Goal: Task Accomplishment & Management: Manage account settings

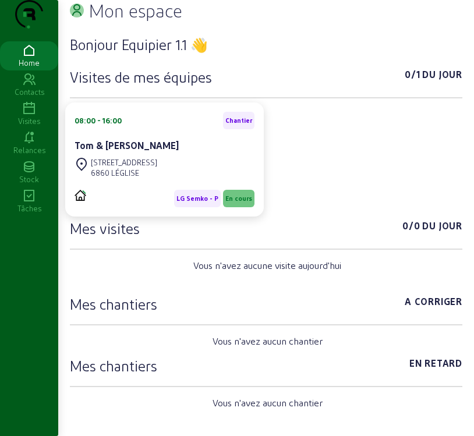
click at [27, 116] on icon at bounding box center [29, 109] width 58 height 14
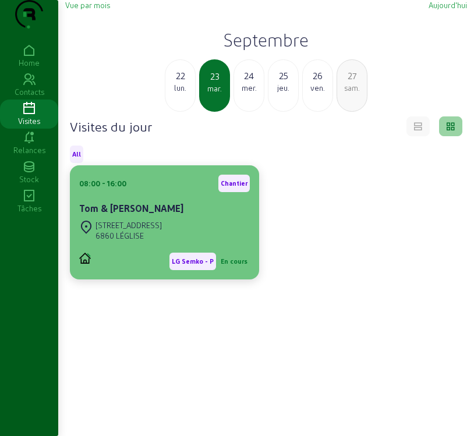
click at [139, 214] on cam-card-title "Tom & [PERSON_NAME]" at bounding box center [131, 208] width 104 height 11
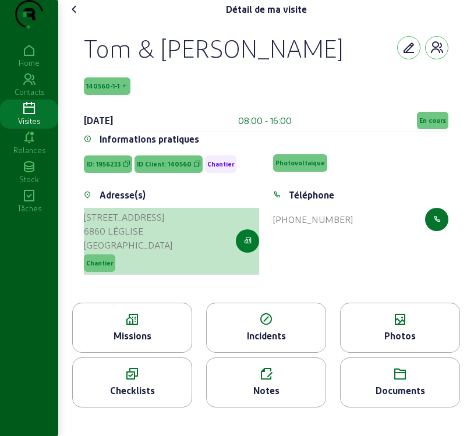
click at [249, 246] on icon "button" at bounding box center [248, 241] width 8 height 10
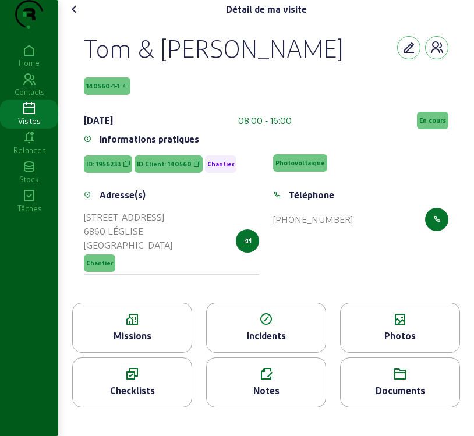
click at [107, 343] on div "Missions" at bounding box center [132, 336] width 119 height 14
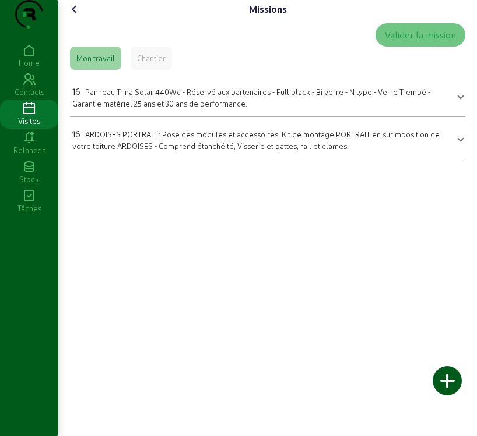
click at [388, 108] on span "Panneau Trina Solar 440Wc - Réservé aux partenaires - Full black - Bi verre - N…" at bounding box center [251, 97] width 358 height 20
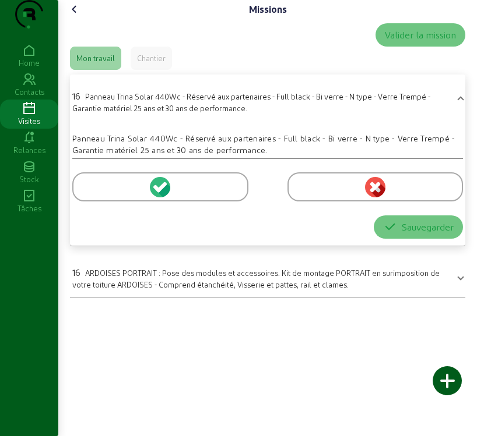
click at [163, 192] on icon at bounding box center [162, 187] width 10 height 10
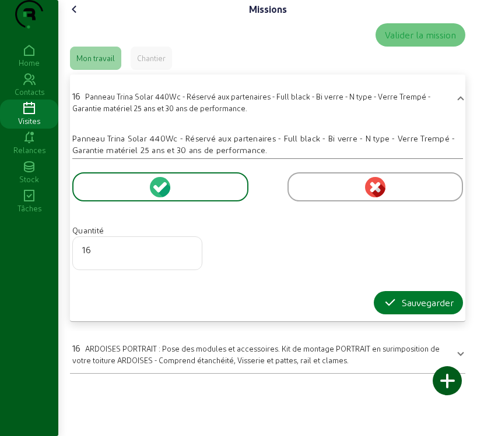
click at [420, 310] on div "Sauvegarder" at bounding box center [418, 303] width 71 height 14
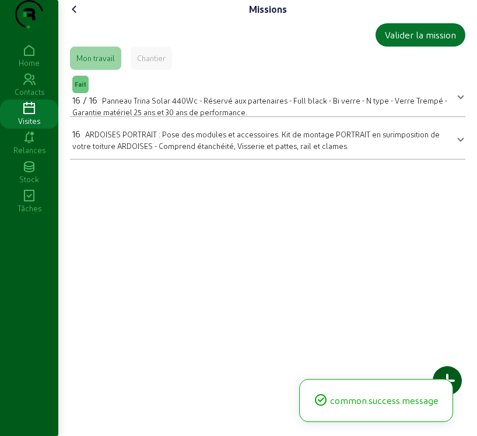
click at [220, 150] on span "ARDOISES PORTRAIT : Pose des modules et accessoires. Kit de montage PORTRAIT en…" at bounding box center [255, 140] width 367 height 20
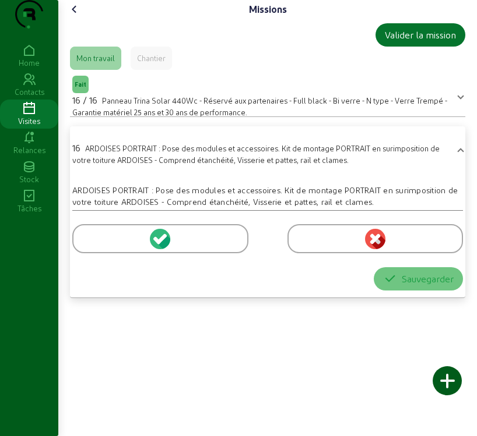
click at [161, 244] on icon at bounding box center [162, 239] width 10 height 10
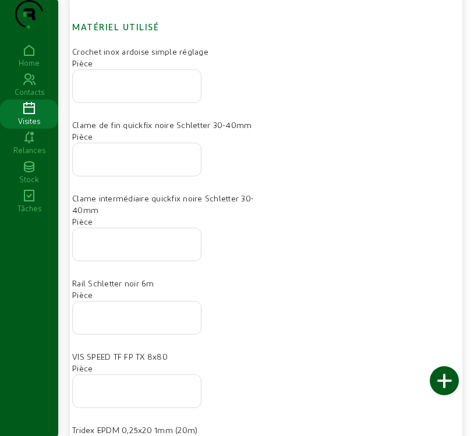
scroll to position [408, 0]
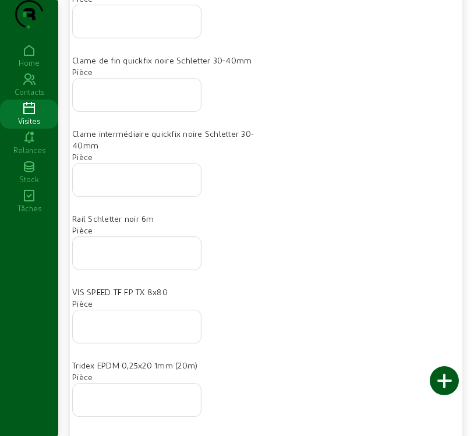
click at [143, 257] on input "number" at bounding box center [137, 250] width 110 height 14
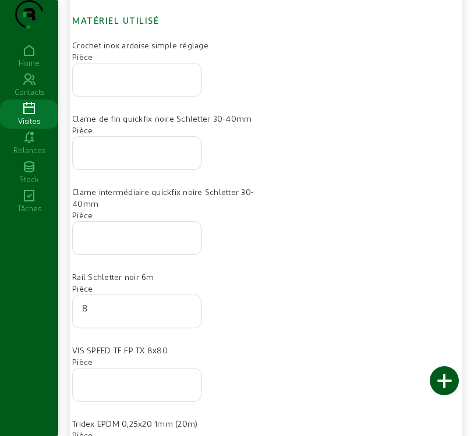
type input "8"
click at [116, 96] on div at bounding box center [137, 80] width 110 height 33
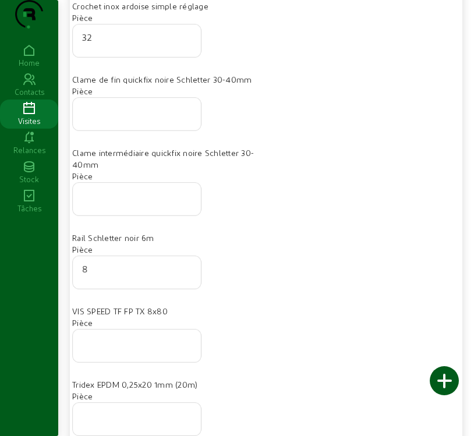
scroll to position [524, 0]
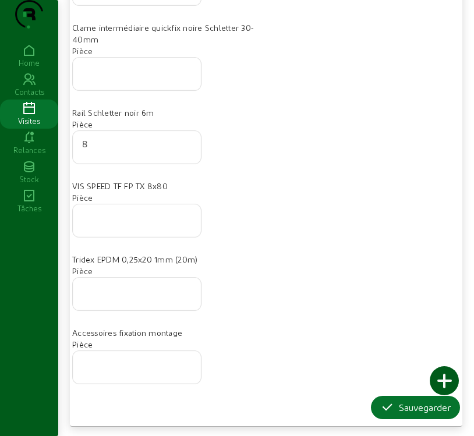
type input "32"
click at [118, 224] on input "number" at bounding box center [137, 217] width 110 height 14
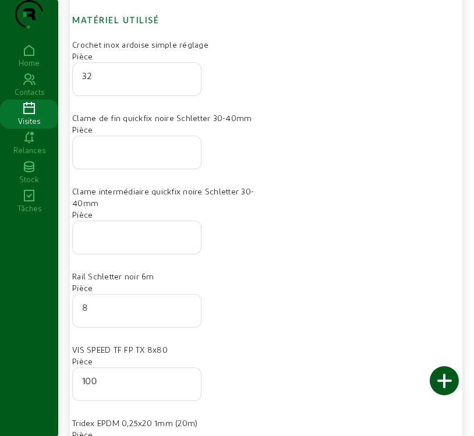
scroll to position [350, 0]
type input "100"
click at [125, 157] on input "number" at bounding box center [137, 150] width 110 height 14
type input "8"
click at [147, 242] on input "number" at bounding box center [137, 235] width 110 height 14
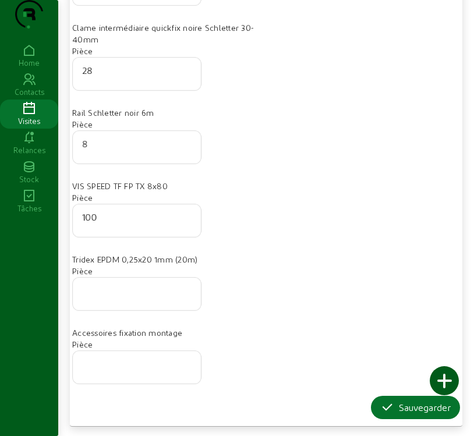
scroll to position [537, 0]
type input "28"
click at [121, 300] on div at bounding box center [137, 294] width 110 height 33
type input "1"
type input "1.5"
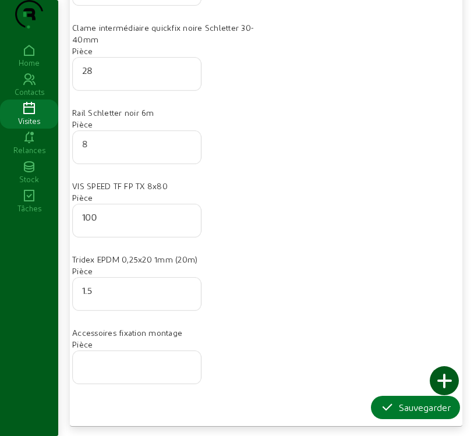
click at [408, 410] on div "Sauvegarder" at bounding box center [415, 408] width 71 height 14
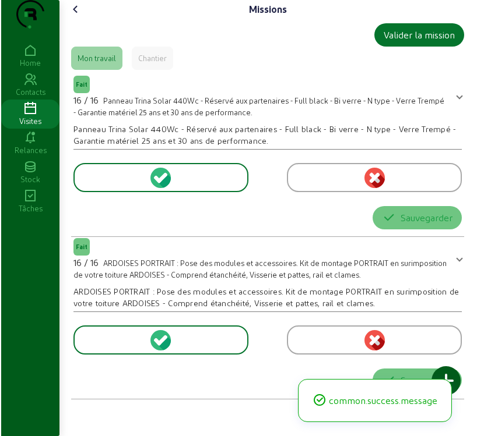
scroll to position [0, 0]
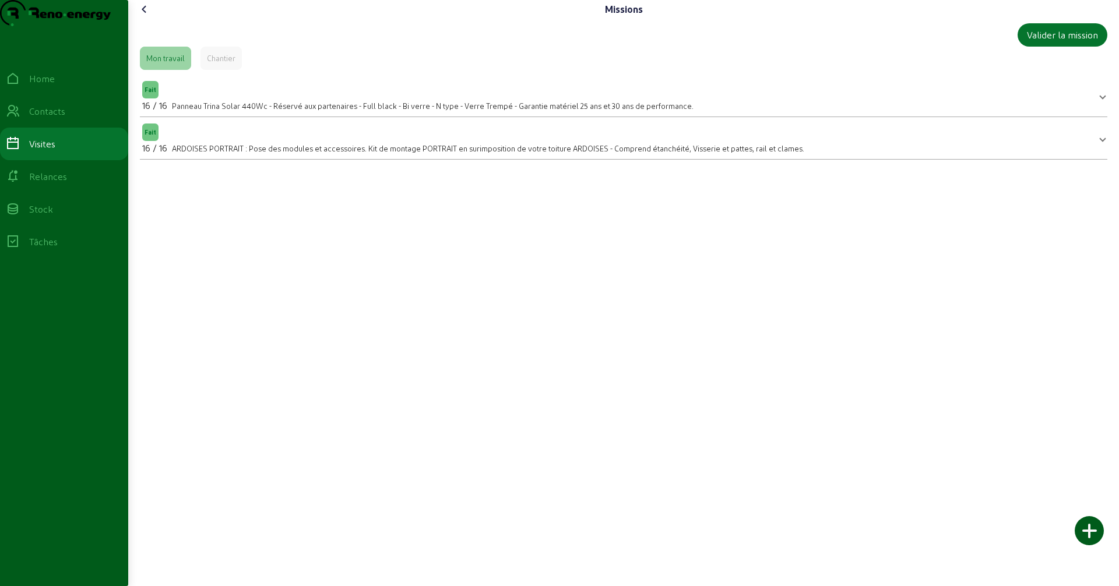
drag, startPoint x: 825, startPoint y: 46, endPoint x: 602, endPoint y: 47, distance: 222.6
click at [476, 46] on div "Valider la mission Mon travail Chantier Fait 16 / 16 Panneau Trina Solar 440Wc …" at bounding box center [623, 92] width 977 height 146
drag, startPoint x: 602, startPoint y: 47, endPoint x: 618, endPoint y: 65, distance: 24.4
click at [476, 45] on div "Valider la mission Mon travail Chantier Fait 16 / 16 Panneau Trina Solar 440Wc …" at bounding box center [623, 92] width 977 height 146
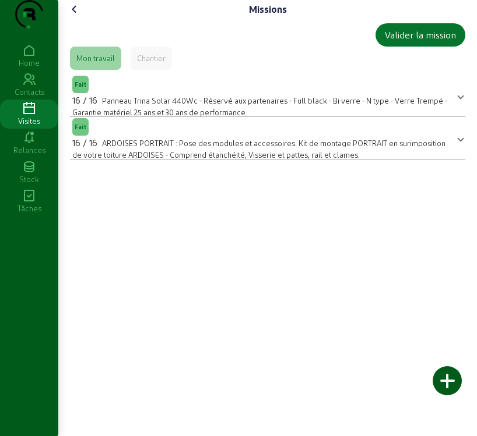
click at [447, 381] on div at bounding box center [446, 381] width 29 height 29
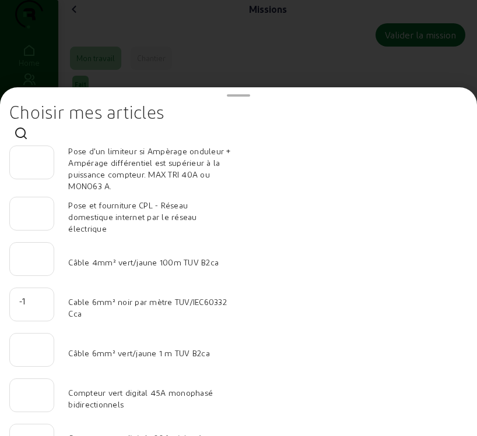
drag, startPoint x: 40, startPoint y: 306, endPoint x: 46, endPoint y: 302, distance: 7.9
type input "-1"
click at [40, 306] on input "-1" at bounding box center [31, 301] width 25 height 14
type input "100"
click at [34, 353] on input "number" at bounding box center [31, 347] width 25 height 14
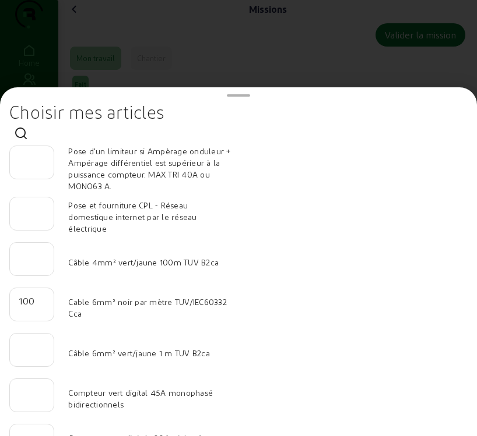
click at [34, 353] on input "number" at bounding box center [31, 347] width 25 height 14
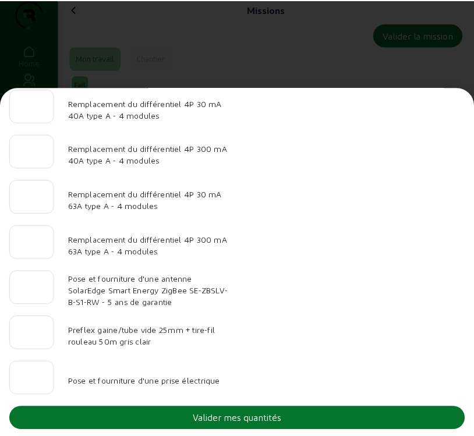
scroll to position [1207, 0]
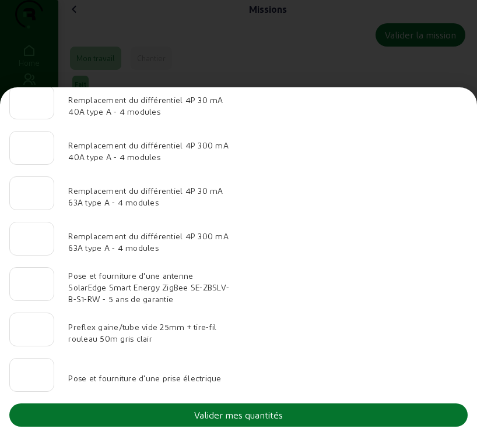
type input "25"
click at [351, 410] on button "Valider mes quantités" at bounding box center [238, 415] width 458 height 23
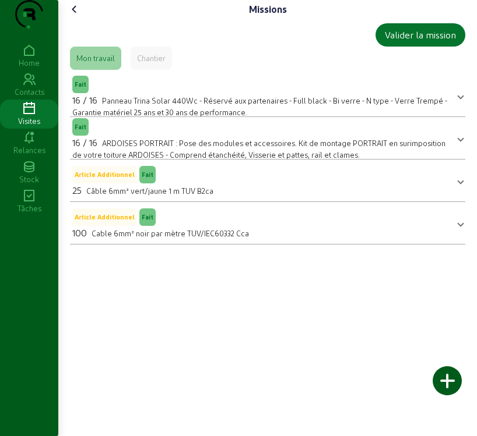
click at [75, 20] on div "Missions Valider la mission Mon travail Chantier Fait 16 / 16 Panneau Trina Sol…" at bounding box center [267, 127] width 418 height 254
click at [76, 16] on icon at bounding box center [75, 9] width 14 height 14
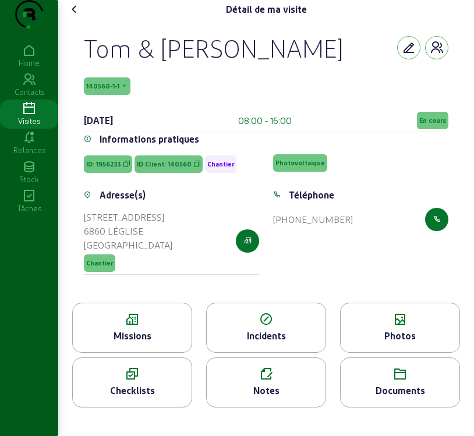
click at [108, 90] on span "140560-1-1" at bounding box center [102, 86] width 33 height 8
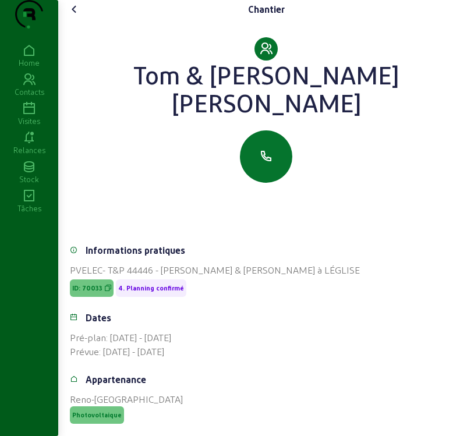
click at [78, 16] on icon at bounding box center [75, 9] width 14 height 14
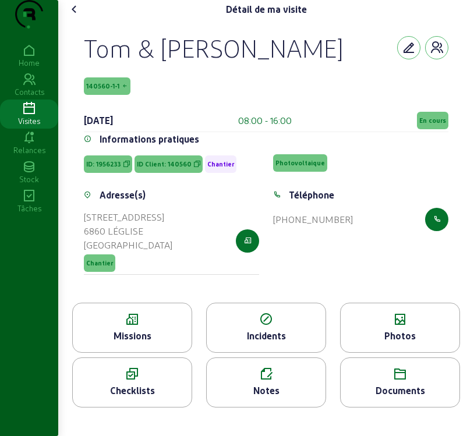
scroll to position [34, 0]
click at [141, 327] on icon at bounding box center [132, 320] width 119 height 14
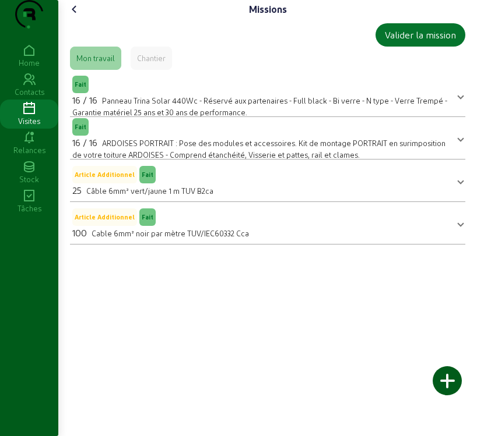
click at [80, 16] on icon at bounding box center [75, 9] width 14 height 14
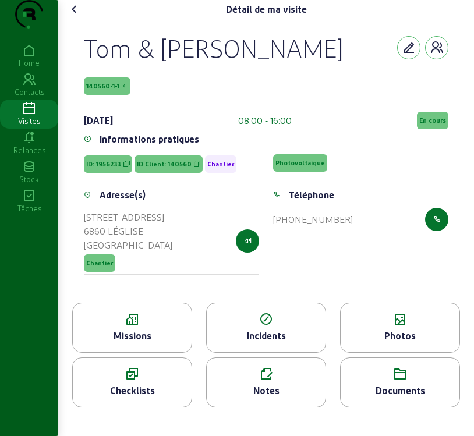
click at [399, 343] on div "Photos" at bounding box center [400, 336] width 119 height 14
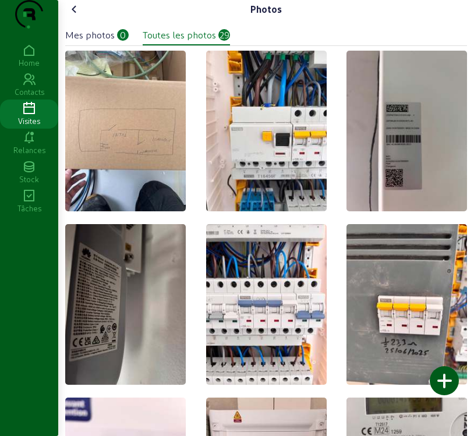
click at [104, 42] on div "Mes photos" at bounding box center [90, 35] width 50 height 14
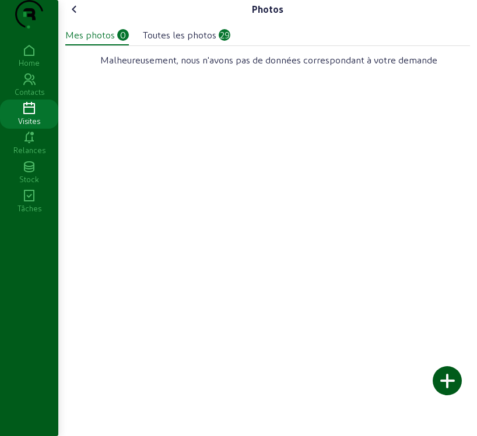
drag, startPoint x: 97, startPoint y: 58, endPoint x: 96, endPoint y: 72, distance: 13.4
click at [97, 58] on div at bounding box center [97, 58] width 0 height 0
click at [452, 390] on div at bounding box center [446, 381] width 29 height 29
click at [100, 42] on div "Mes photos" at bounding box center [90, 35] width 50 height 14
click at [446, 386] on div at bounding box center [446, 381] width 29 height 29
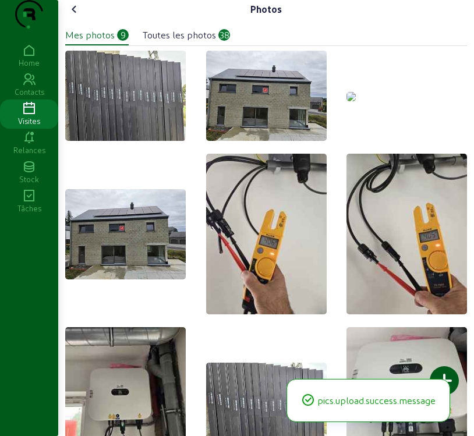
click at [356, 101] on img at bounding box center [351, 96] width 9 height 9
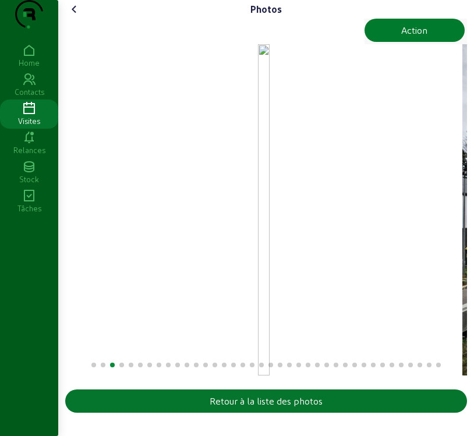
click at [441, 42] on button "Action" at bounding box center [415, 30] width 101 height 23
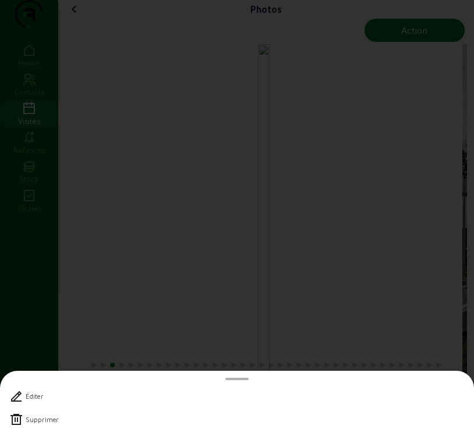
click at [16, 421] on icon at bounding box center [16, 420] width 14 height 14
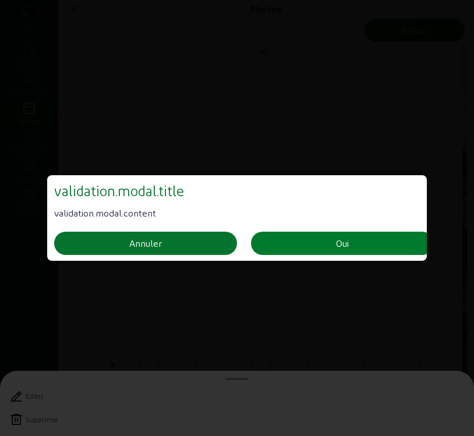
click at [293, 243] on button "Oui" at bounding box center [342, 243] width 183 height 23
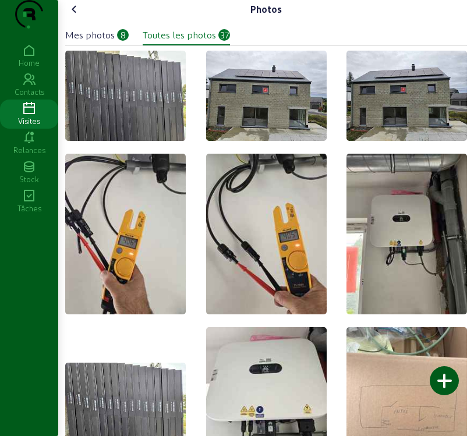
click at [100, 42] on div "Mes photos" at bounding box center [90, 35] width 50 height 14
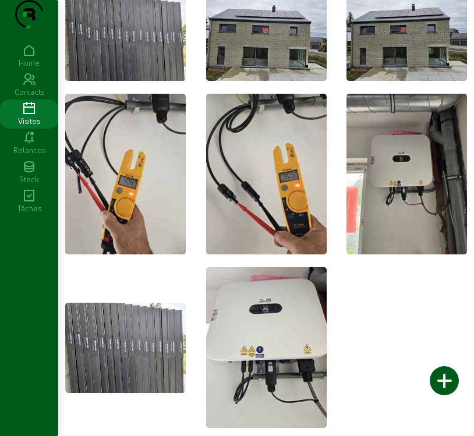
scroll to position [79, 0]
